Goal: Information Seeking & Learning: Learn about a topic

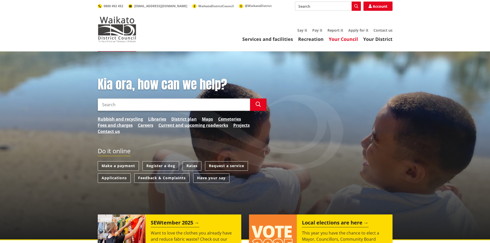
click at [343, 40] on link "Your Council" at bounding box center [343, 39] width 29 height 6
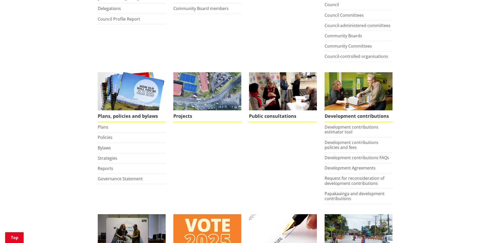
scroll to position [180, 0]
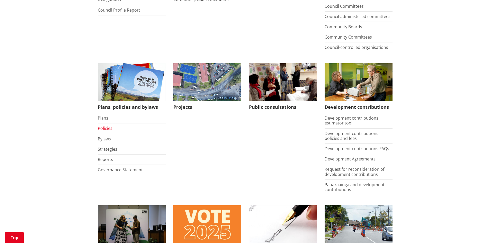
click at [109, 129] on link "Policies" at bounding box center [105, 128] width 15 height 6
